Goal: Task Accomplishment & Management: Use online tool/utility

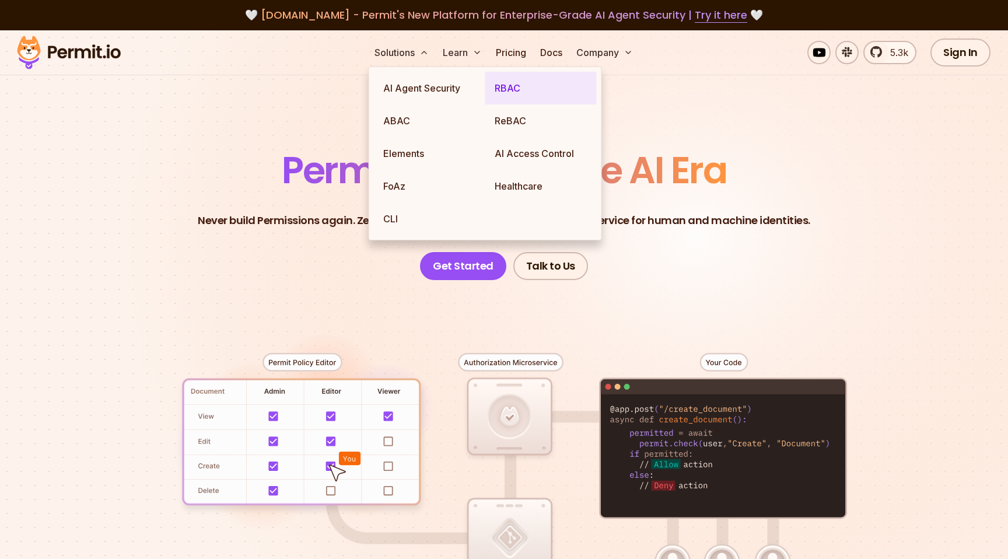
click at [518, 84] on link "RBAC" at bounding box center [540, 88] width 111 height 33
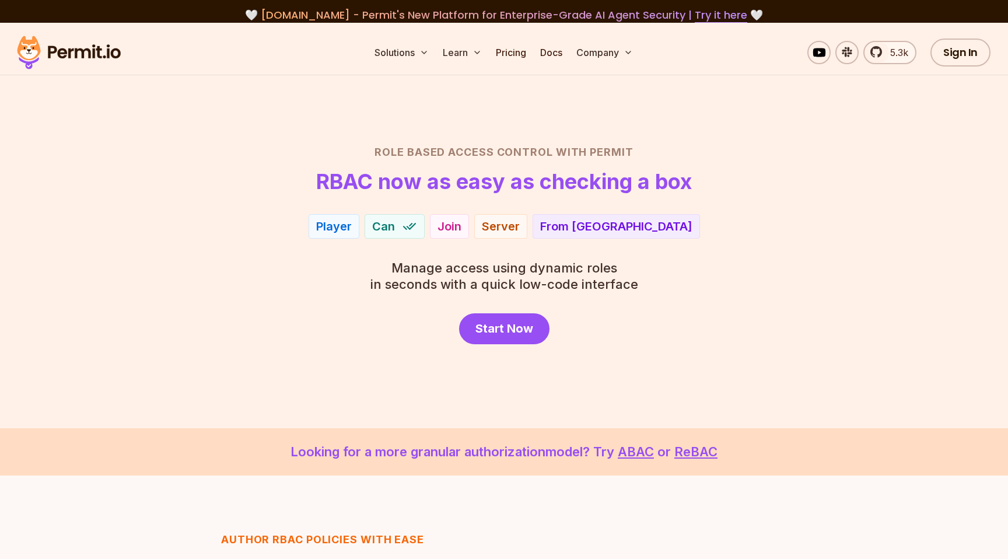
click at [75, 58] on img at bounding box center [69, 53] width 114 height 40
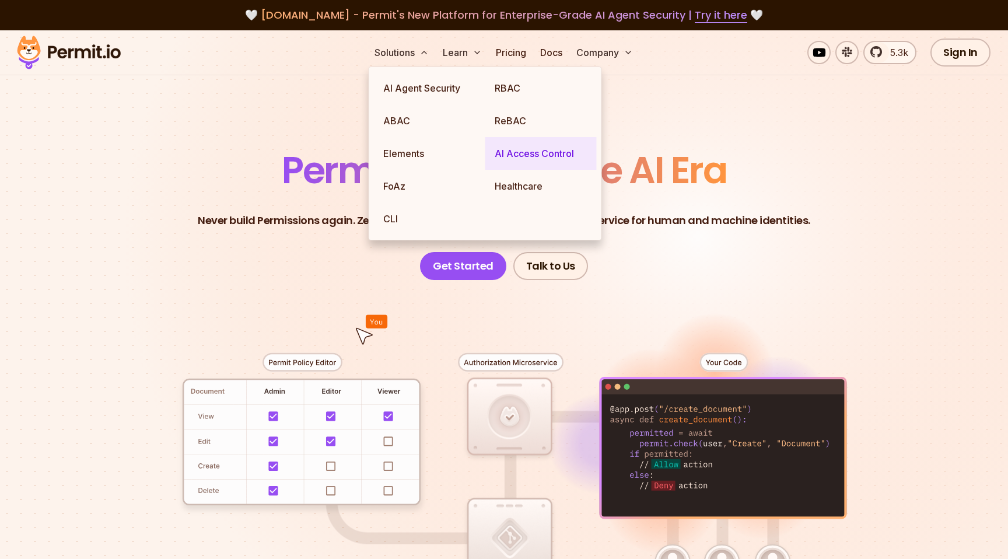
click at [545, 152] on link "AI Access Control" at bounding box center [540, 153] width 111 height 33
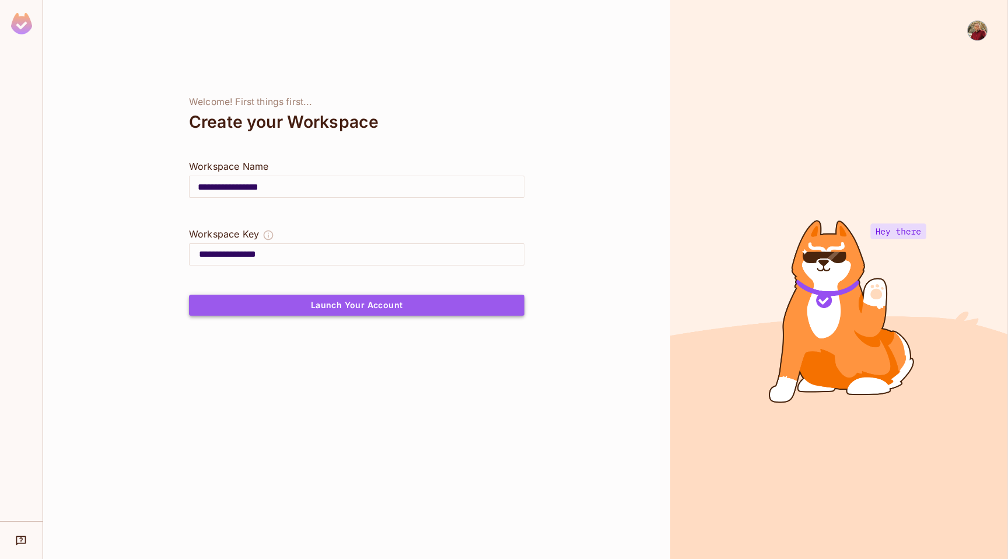
click at [289, 306] on button "Launch Your Account" at bounding box center [356, 305] width 335 height 21
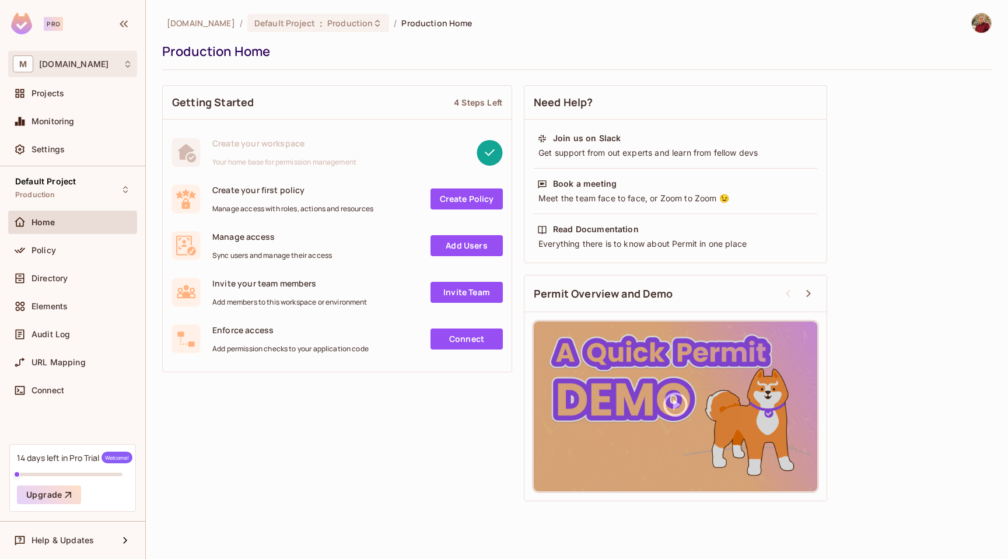
click at [97, 57] on div "M monkeybarrels.com" at bounding box center [73, 63] width 120 height 17
click at [97, 57] on div at bounding box center [504, 279] width 1008 height 559
click at [36, 141] on div "Settings" at bounding box center [72, 149] width 129 height 23
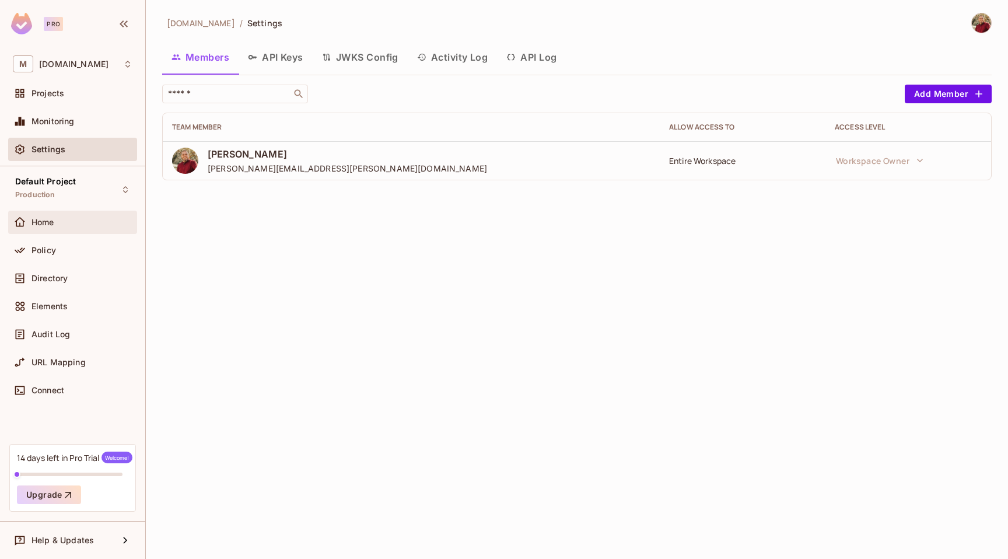
click at [38, 223] on span "Home" at bounding box center [42, 222] width 23 height 9
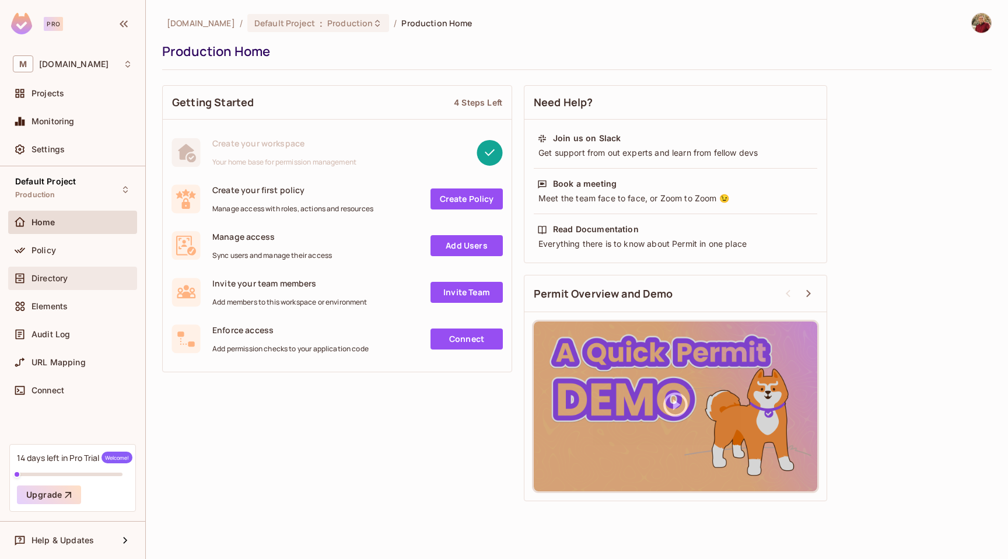
click at [37, 281] on span "Directory" at bounding box center [49, 278] width 36 height 9
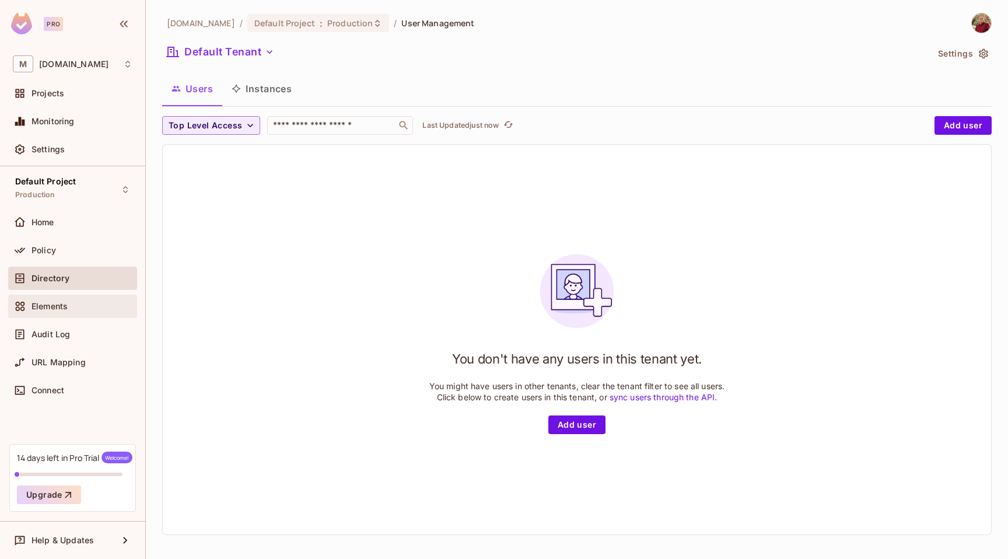
click at [38, 304] on span "Elements" at bounding box center [49, 306] width 36 height 9
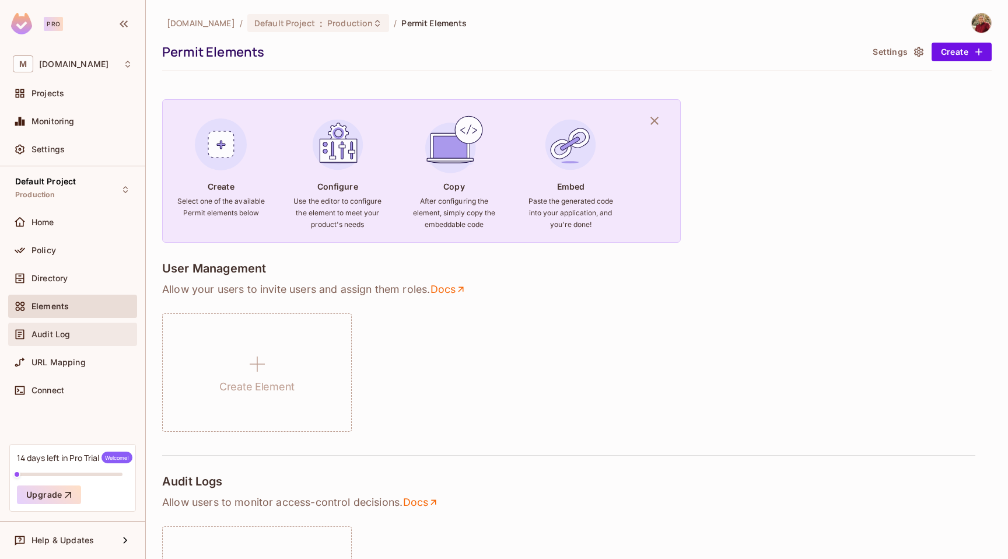
click at [33, 341] on div "Audit Log" at bounding box center [72, 334] width 129 height 23
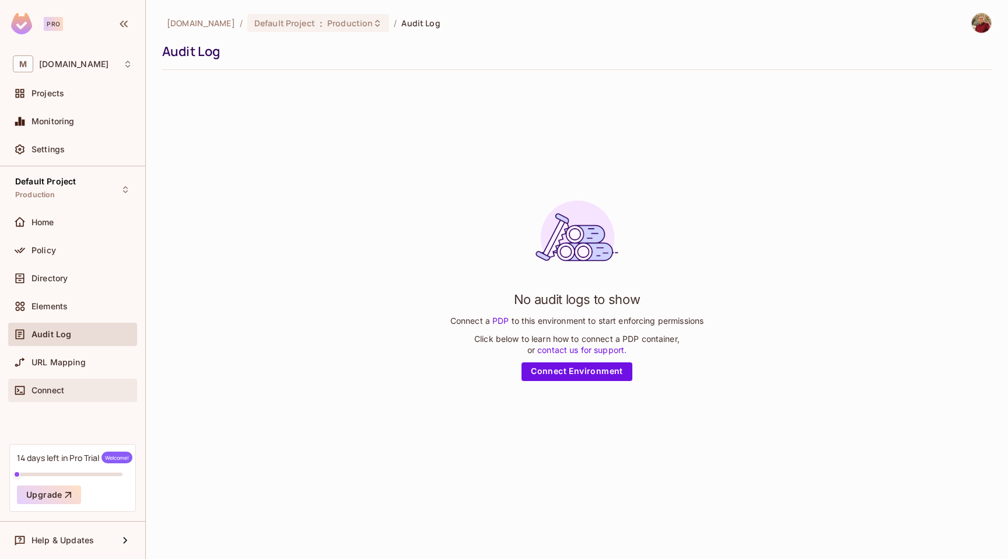
click at [49, 390] on span "Connect" at bounding box center [47, 390] width 33 height 9
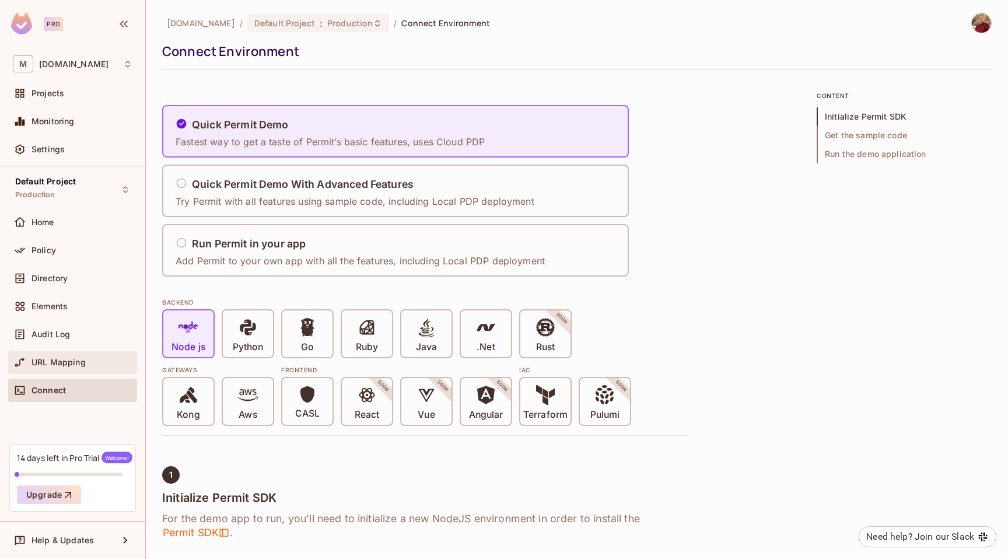
click at [44, 358] on span "URL Mapping" at bounding box center [58, 362] width 54 height 9
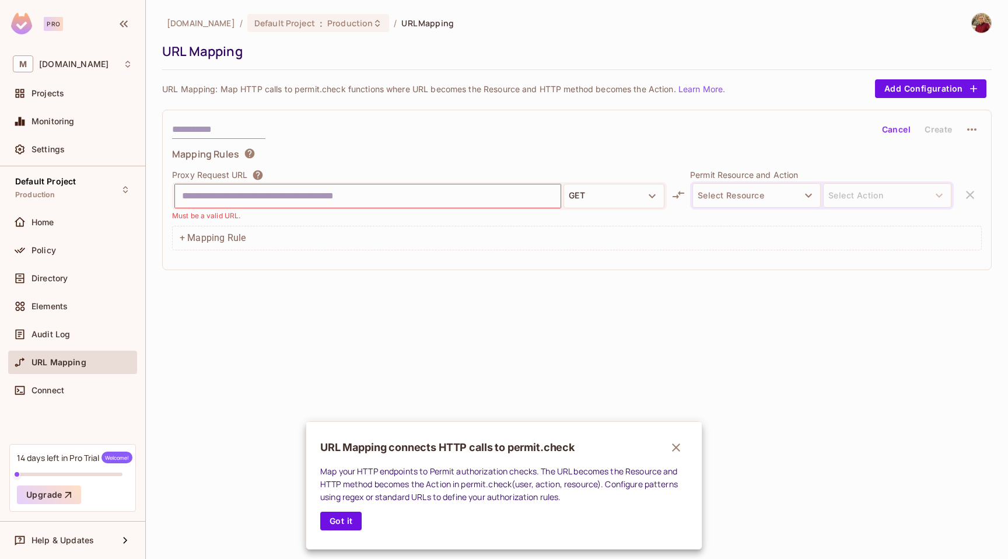
click at [47, 311] on div at bounding box center [504, 279] width 1008 height 559
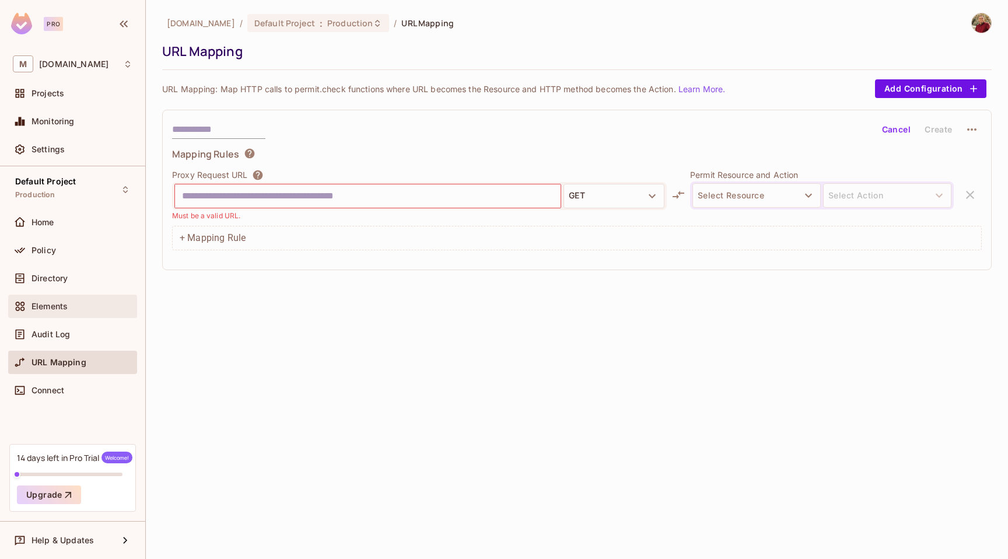
click at [46, 303] on span "Elements" at bounding box center [49, 306] width 36 height 9
